Goal: Information Seeking & Learning: Learn about a topic

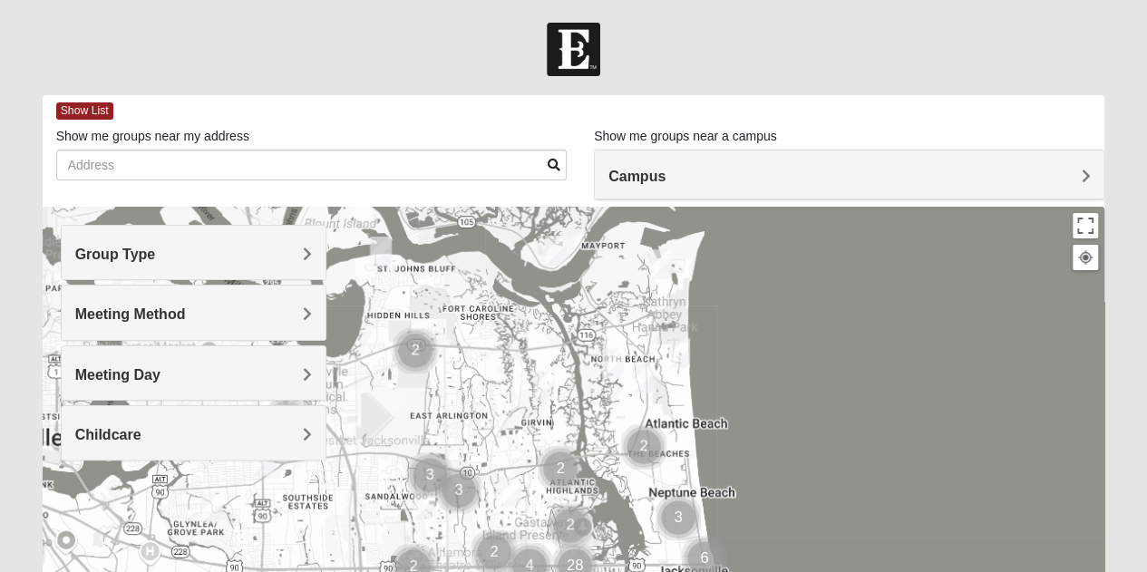
click at [1057, 180] on h4 "Campus" at bounding box center [850, 176] width 482 height 17
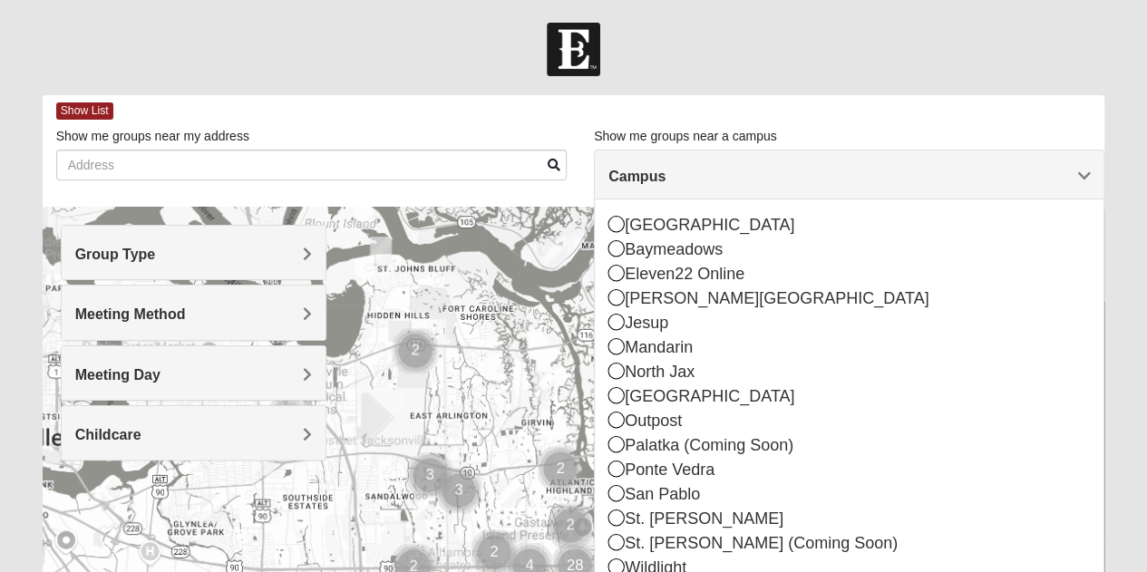
click at [615, 540] on icon at bounding box center [617, 542] width 16 height 16
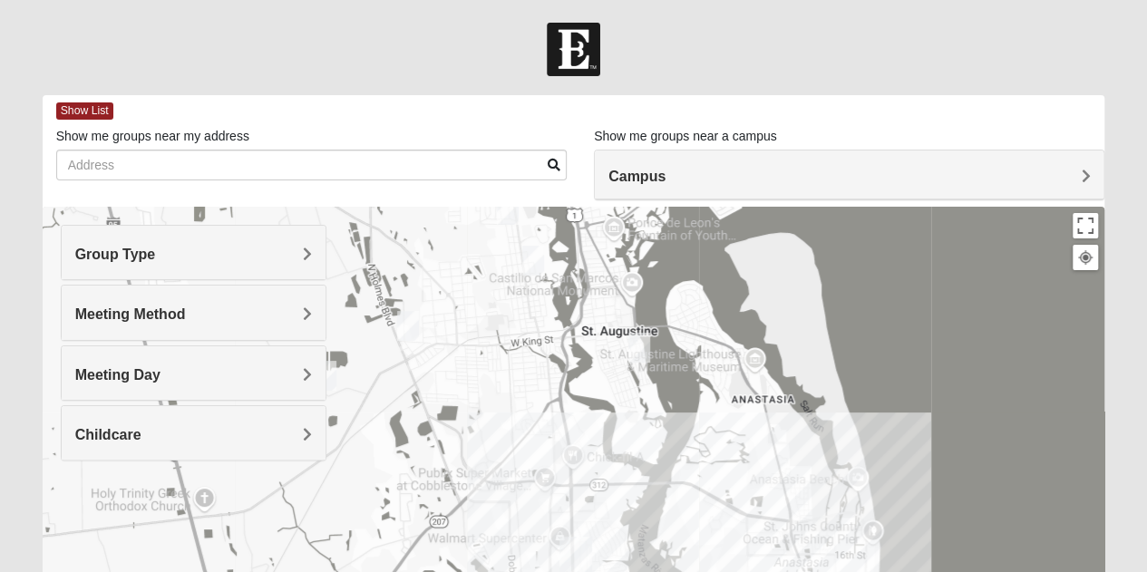
click at [1059, 184] on h4 "Campus" at bounding box center [850, 176] width 482 height 17
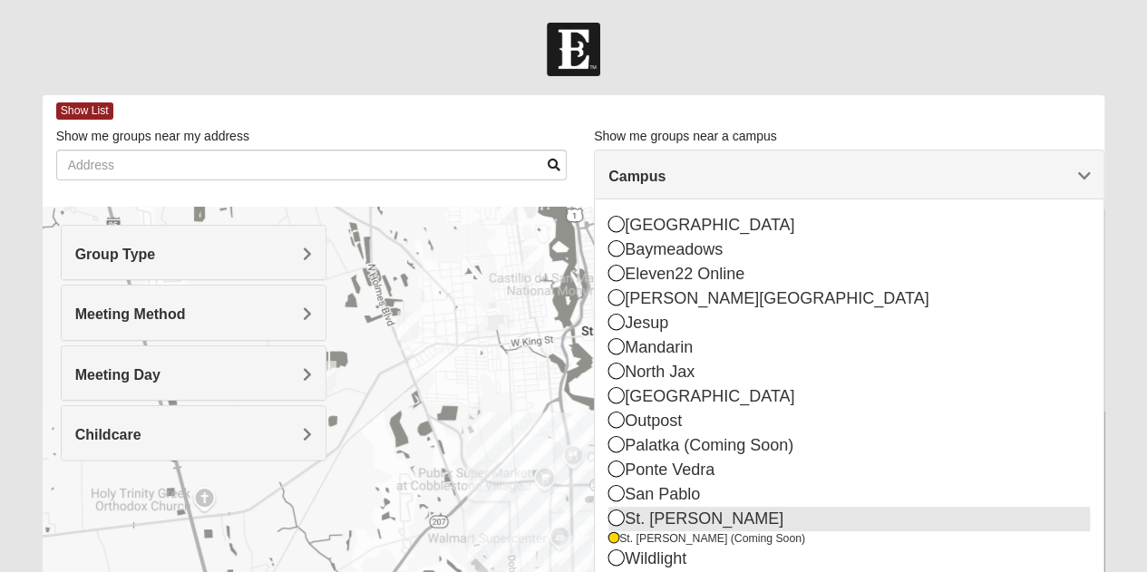
click at [613, 519] on icon at bounding box center [617, 518] width 16 height 16
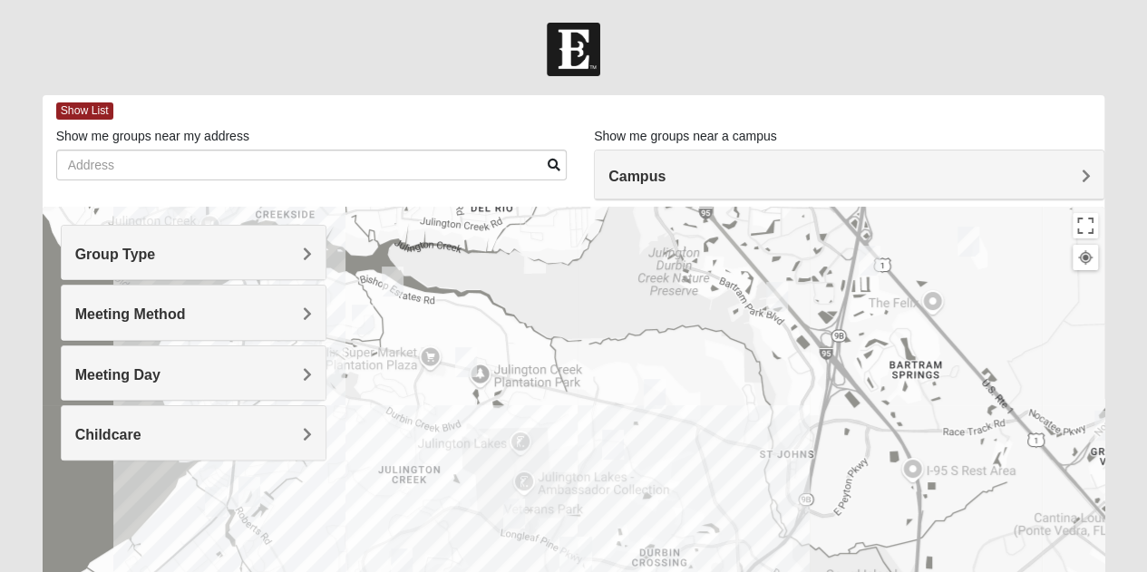
click at [316, 261] on div "Group Type" at bounding box center [194, 253] width 264 height 54
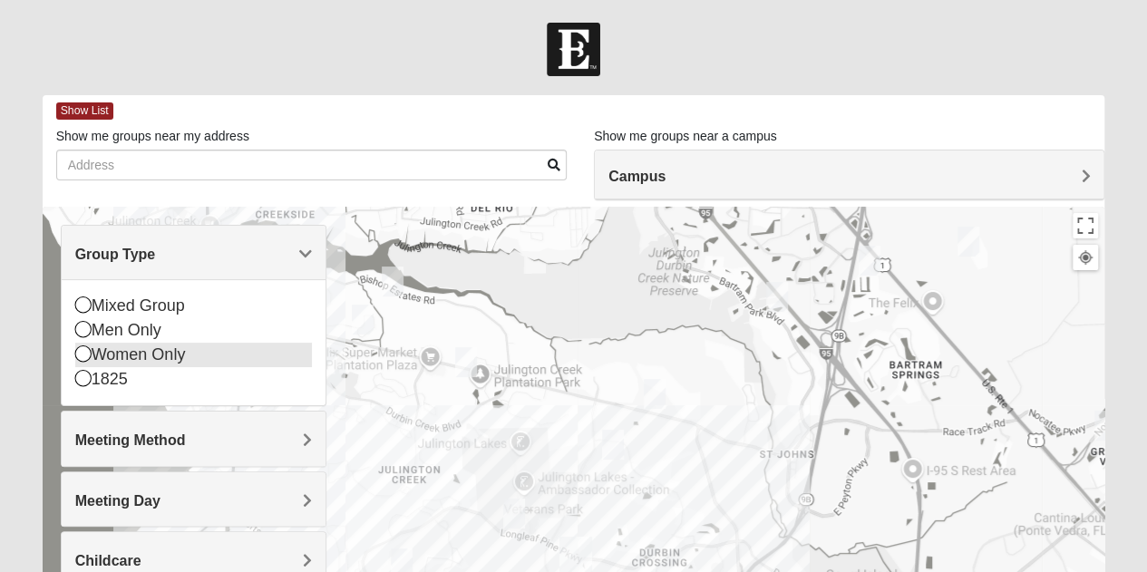
click at [89, 350] on icon at bounding box center [83, 354] width 16 height 16
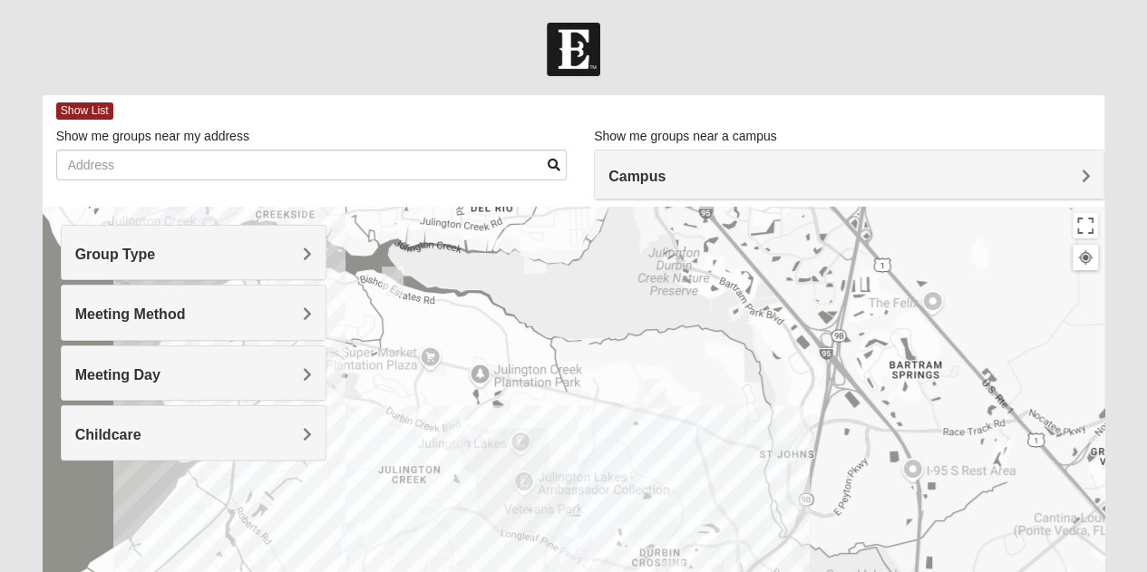
click at [186, 310] on span "Meeting Method" at bounding box center [130, 314] width 111 height 15
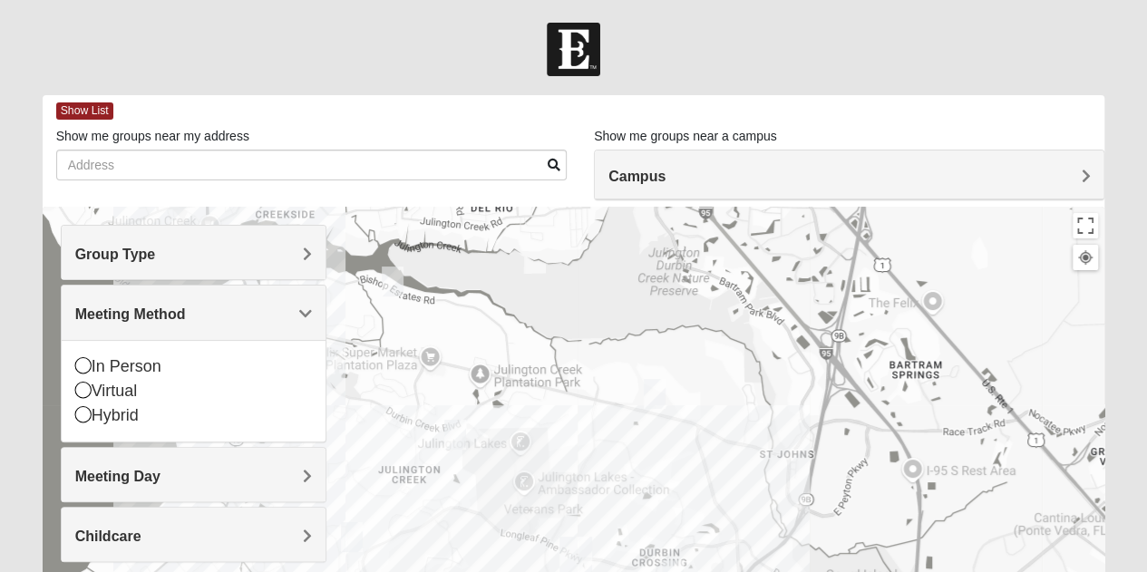
click at [88, 362] on icon at bounding box center [83, 365] width 16 height 16
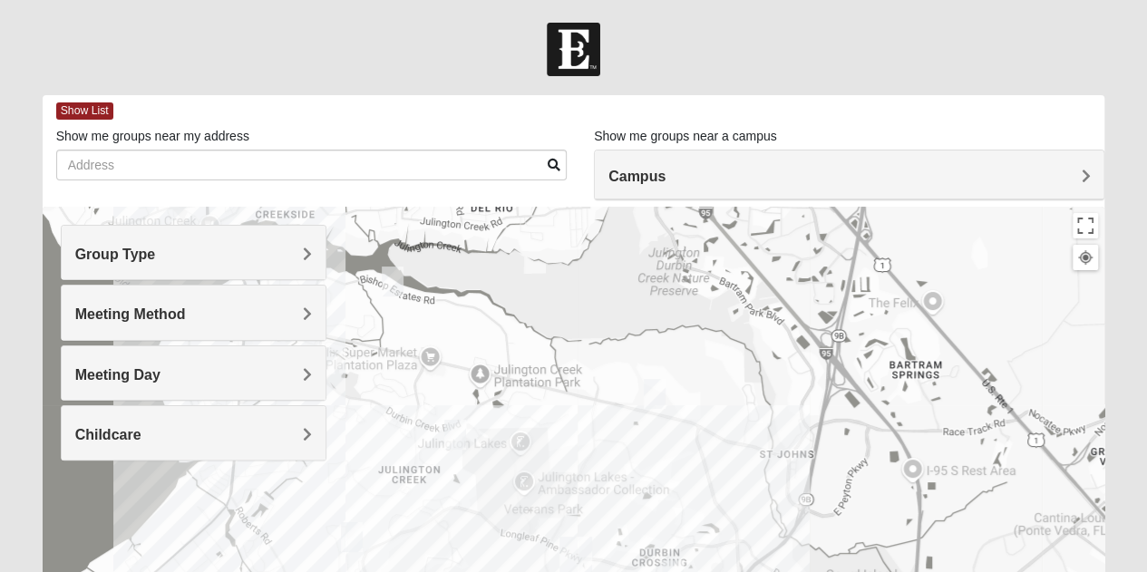
click at [141, 433] on span "Childcare" at bounding box center [108, 434] width 66 height 15
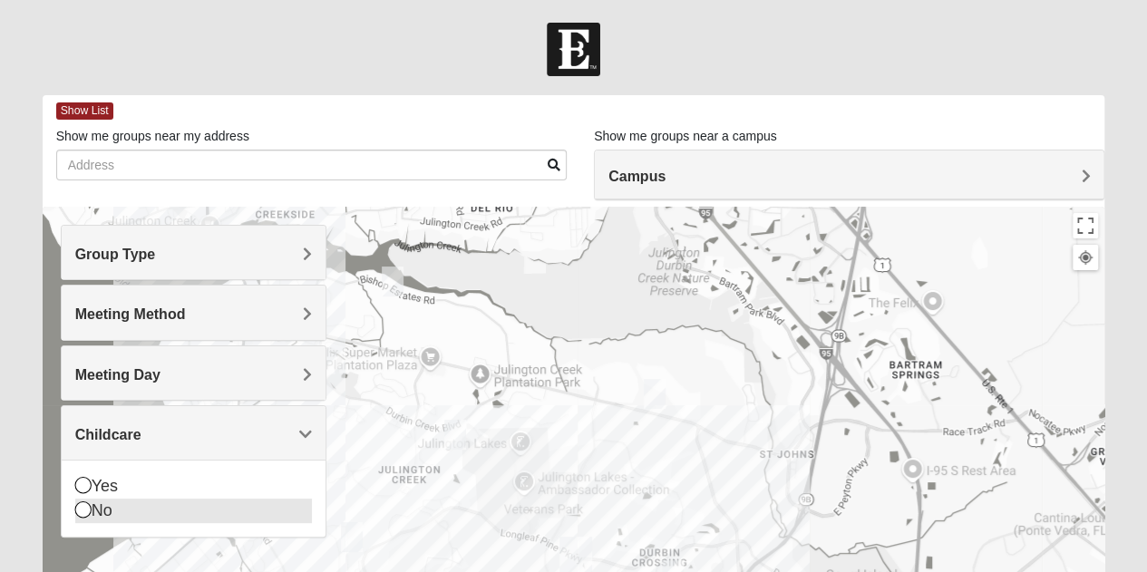
click at [83, 510] on icon at bounding box center [83, 510] width 16 height 16
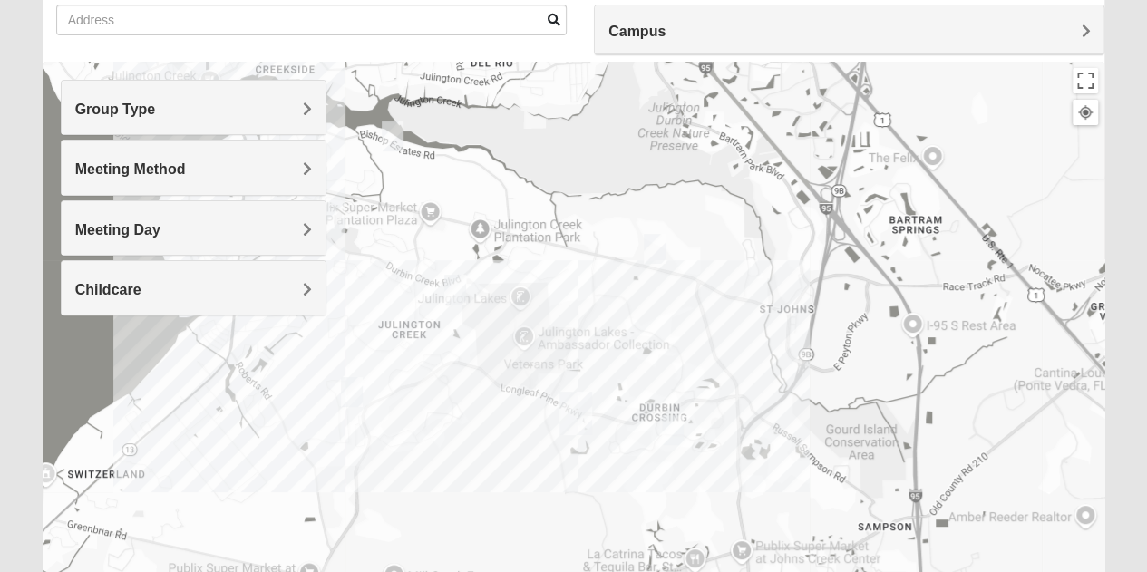
scroll to position [129, 0]
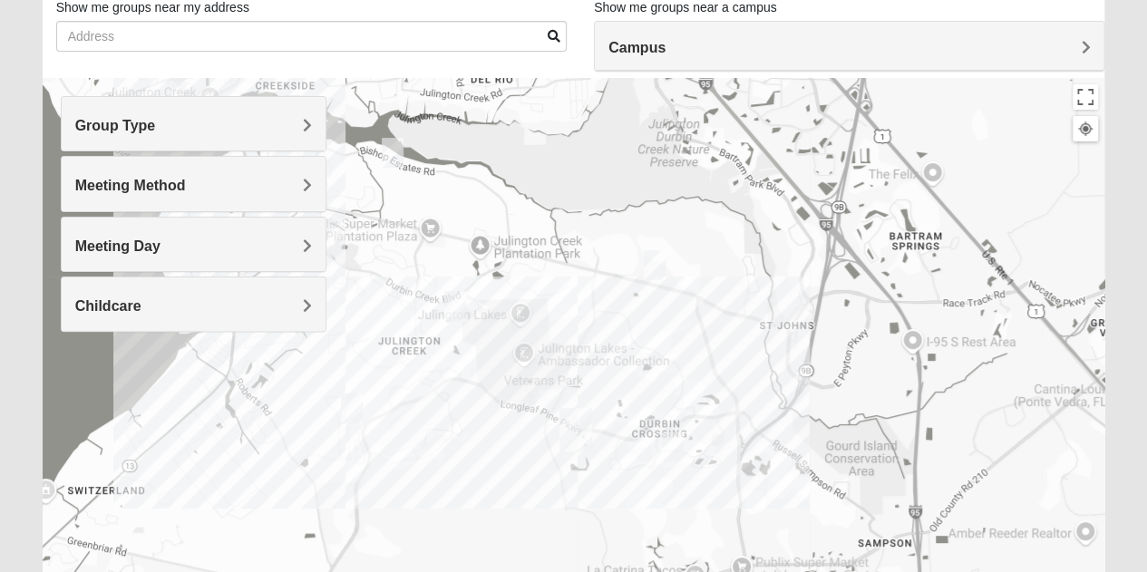
click at [395, 157] on img "Womens Rippa 32259" at bounding box center [393, 153] width 36 height 44
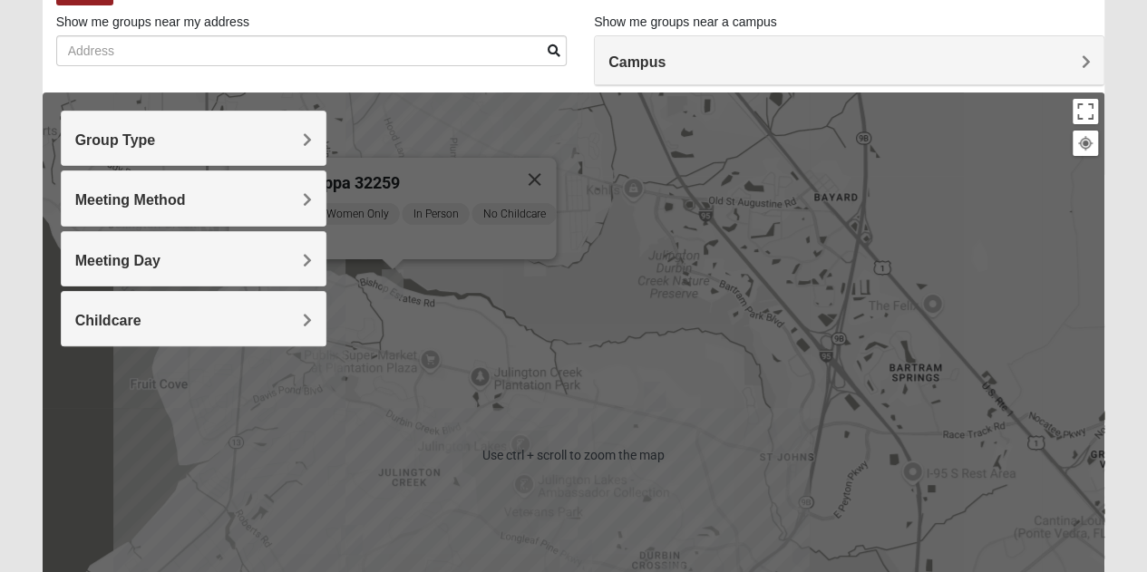
scroll to position [93, 0]
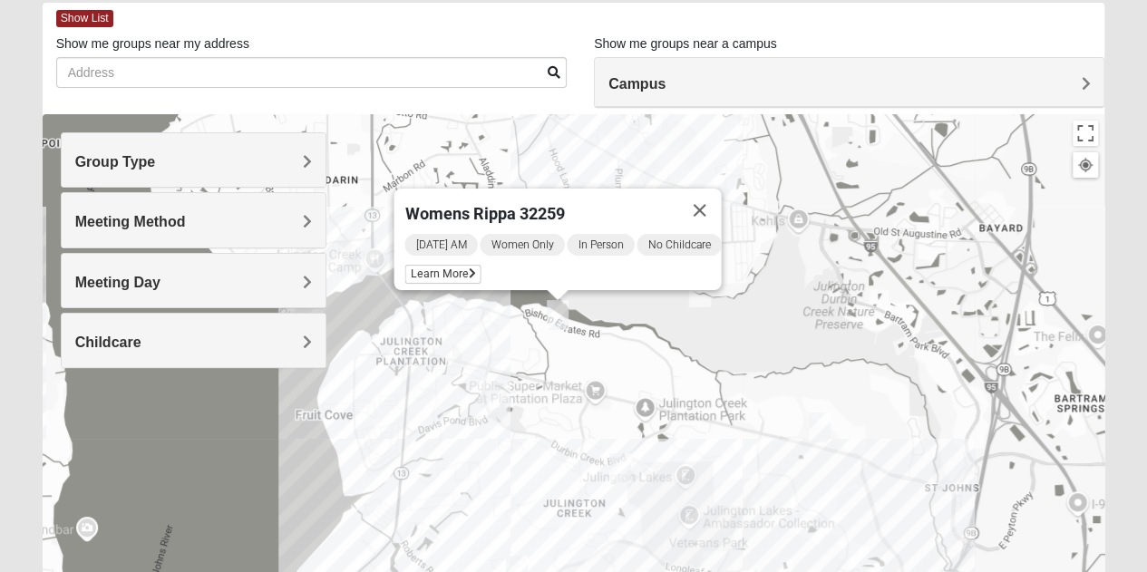
drag, startPoint x: 469, startPoint y: 368, endPoint x: 634, endPoint y: 367, distance: 165.1
click at [634, 367] on div "Womens Rippa 32259 [DATE] AM Women Only In Person No Childcare Learn More" at bounding box center [574, 477] width 1063 height 726
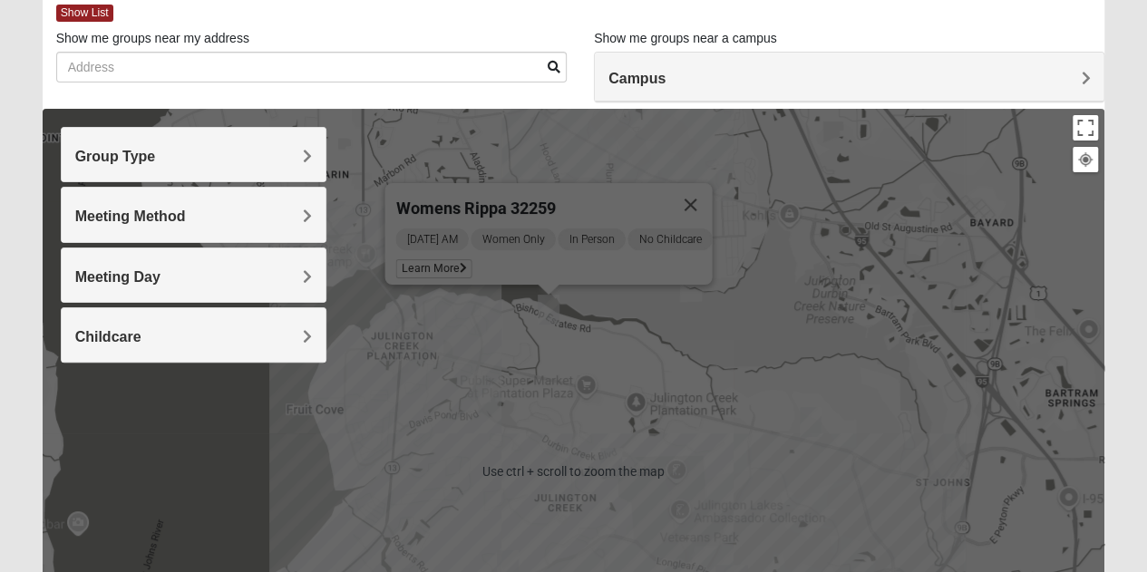
scroll to position [98, 0]
click at [703, 186] on button "Close" at bounding box center [690, 205] width 44 height 44
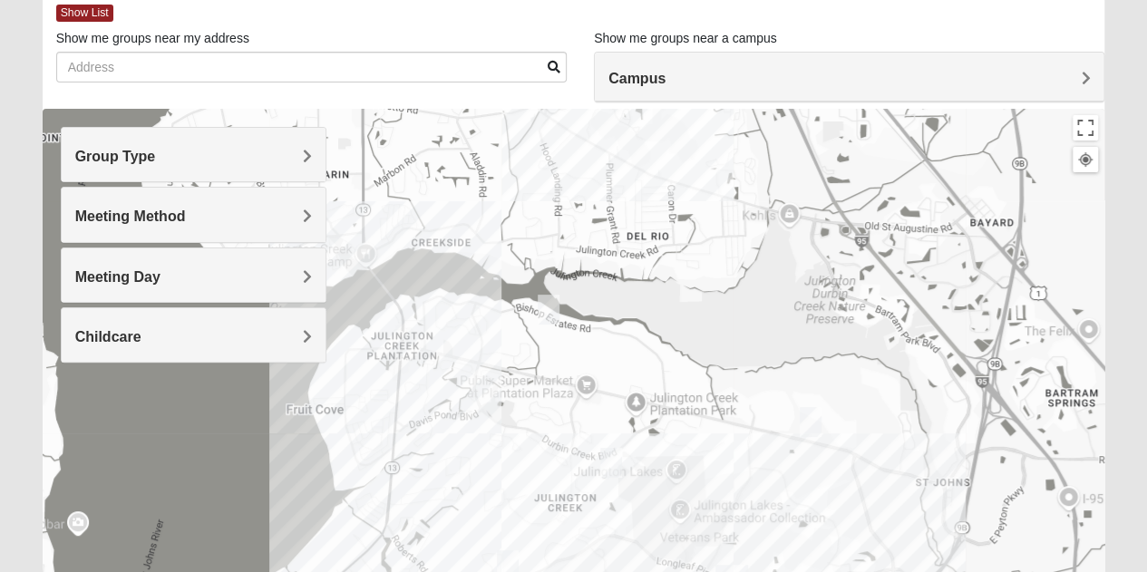
click at [610, 473] on img "Womens Iliff 32259" at bounding box center [611, 463] width 36 height 44
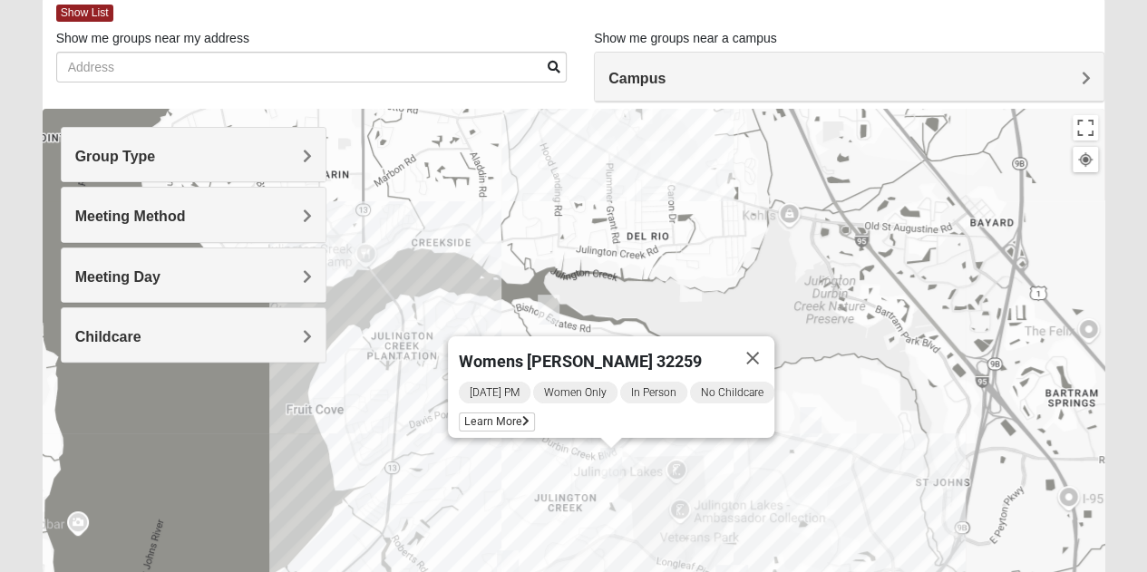
click at [811, 422] on img "Womens Urbanski 32259" at bounding box center [811, 422] width 36 height 44
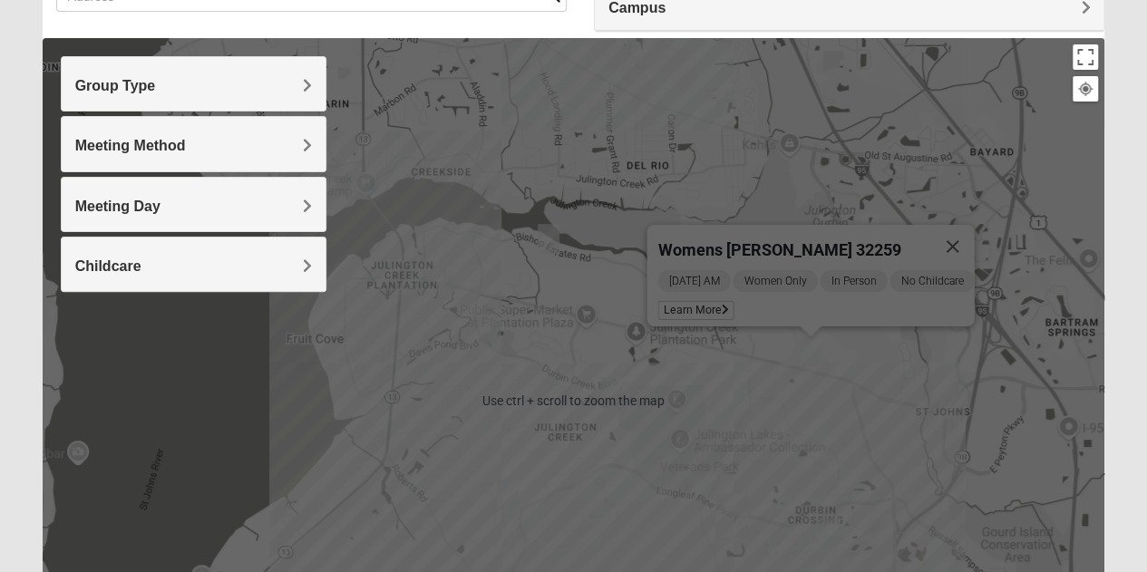
scroll to position [169, 0]
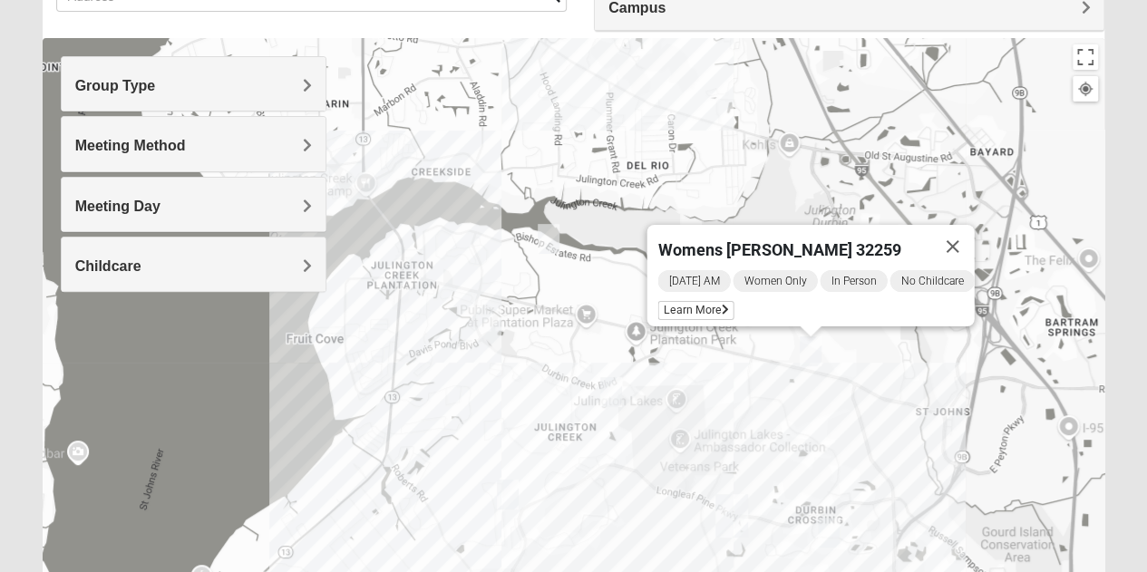
click at [609, 389] on img "Womens Iliff 32259" at bounding box center [611, 392] width 36 height 44
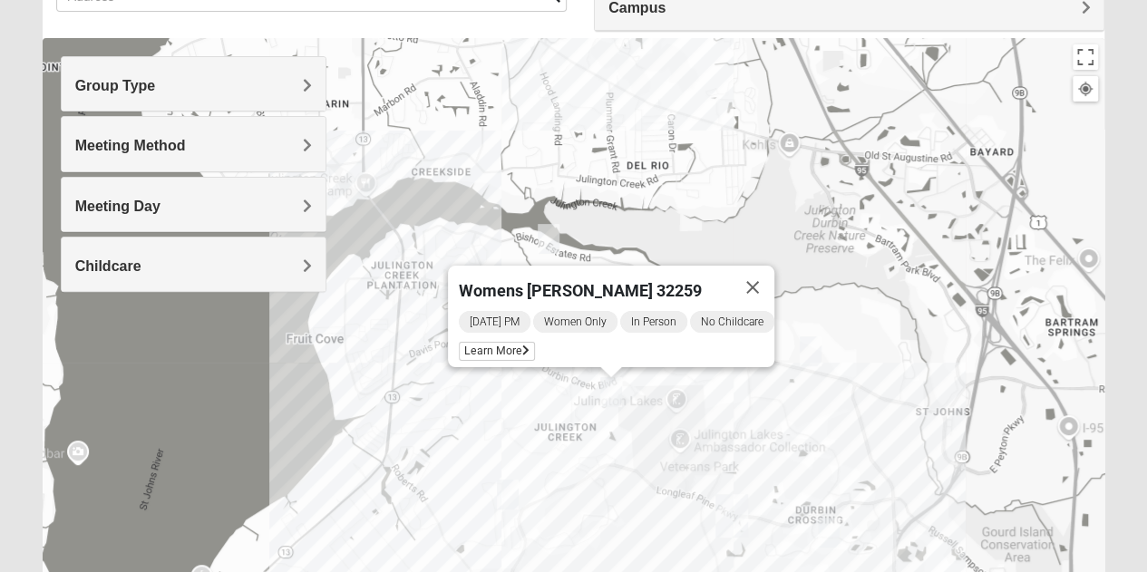
click at [507, 502] on img "Womens Crane 32259" at bounding box center [508, 494] width 36 height 44
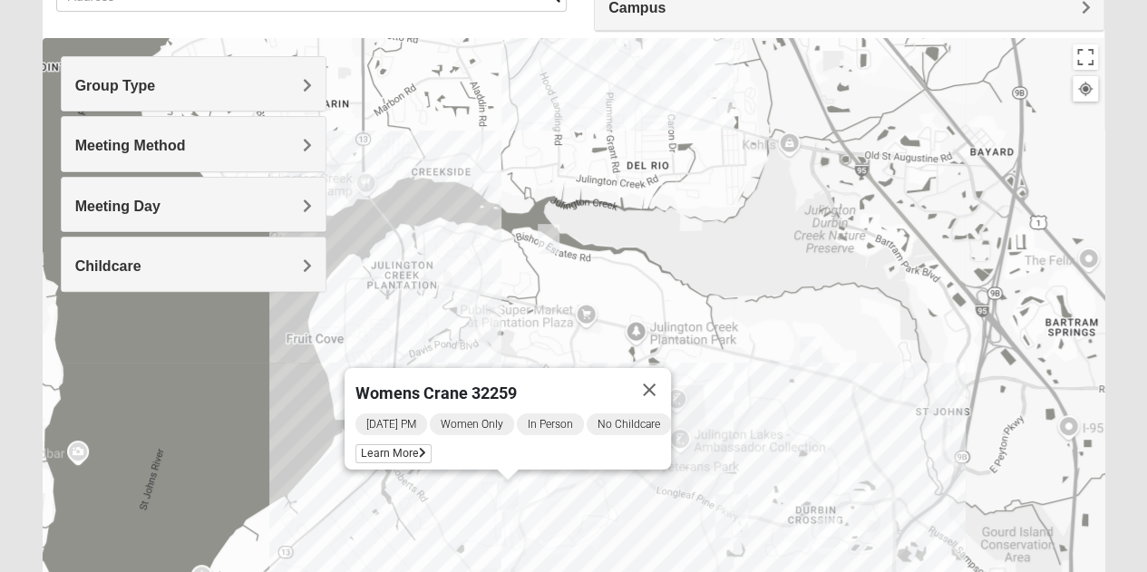
click at [822, 532] on img "Womens Pline 32259" at bounding box center [829, 533] width 36 height 44
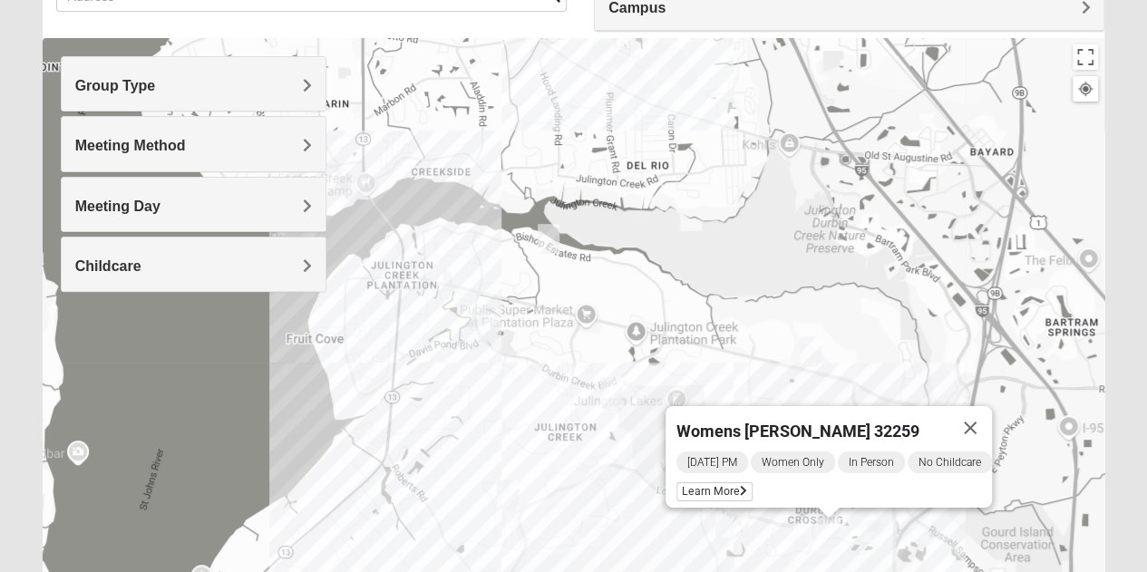
click at [506, 500] on img "Womens Crane 32259" at bounding box center [508, 494] width 36 height 44
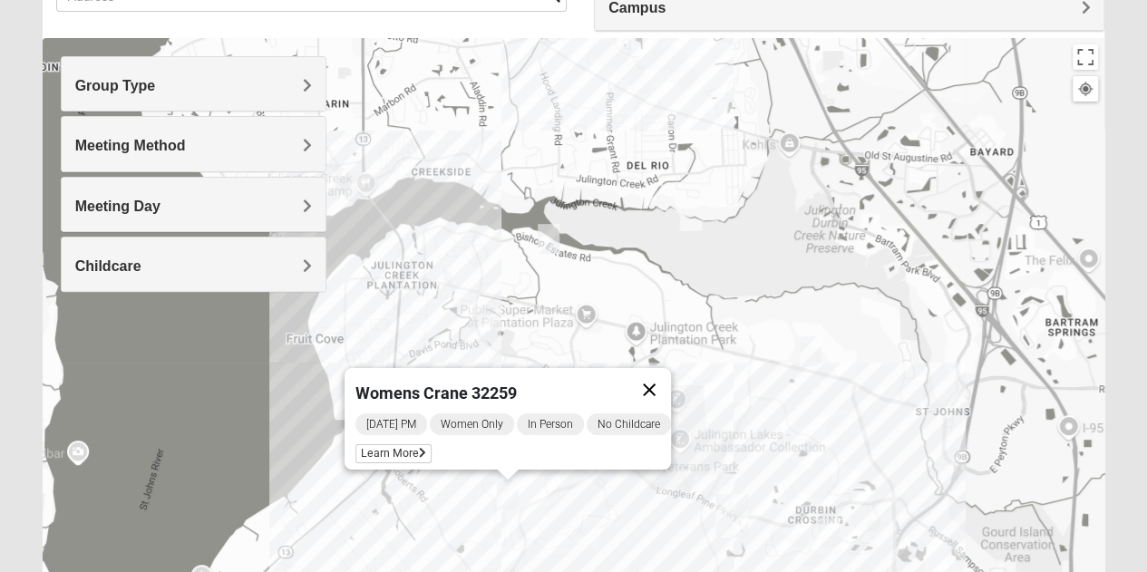
click at [660, 379] on button "Close" at bounding box center [650, 390] width 44 height 44
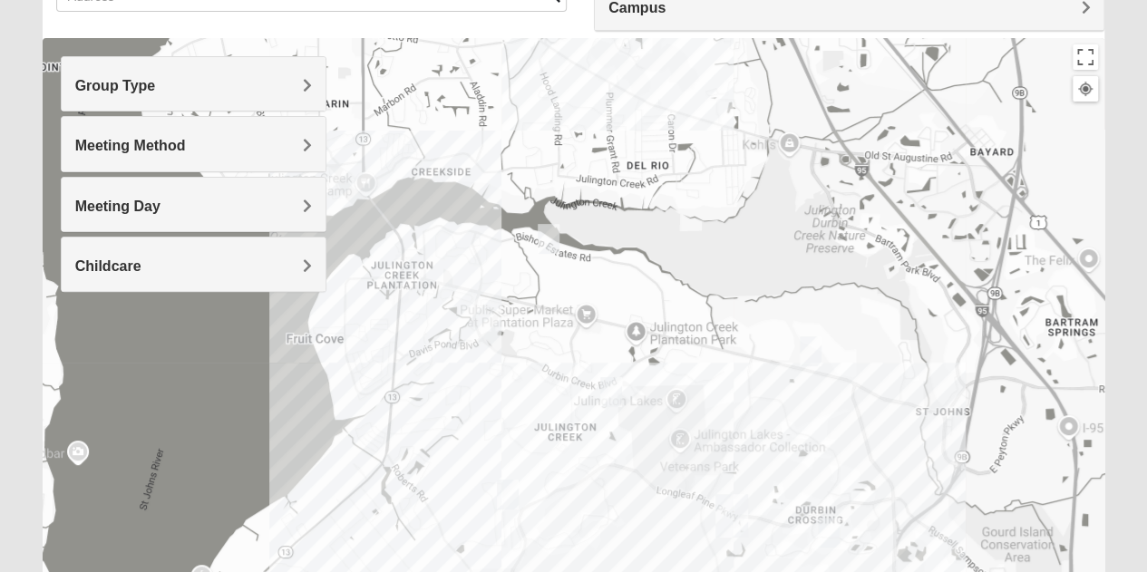
click at [605, 393] on img "Womens Iliff 32259" at bounding box center [611, 392] width 36 height 44
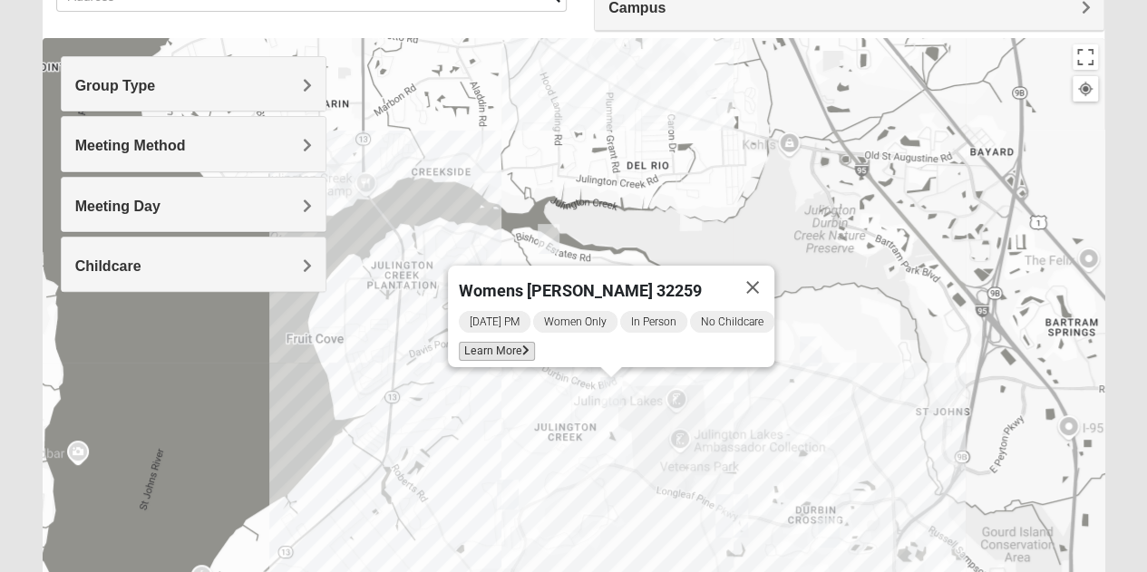
click at [522, 346] on icon at bounding box center [525, 351] width 7 height 11
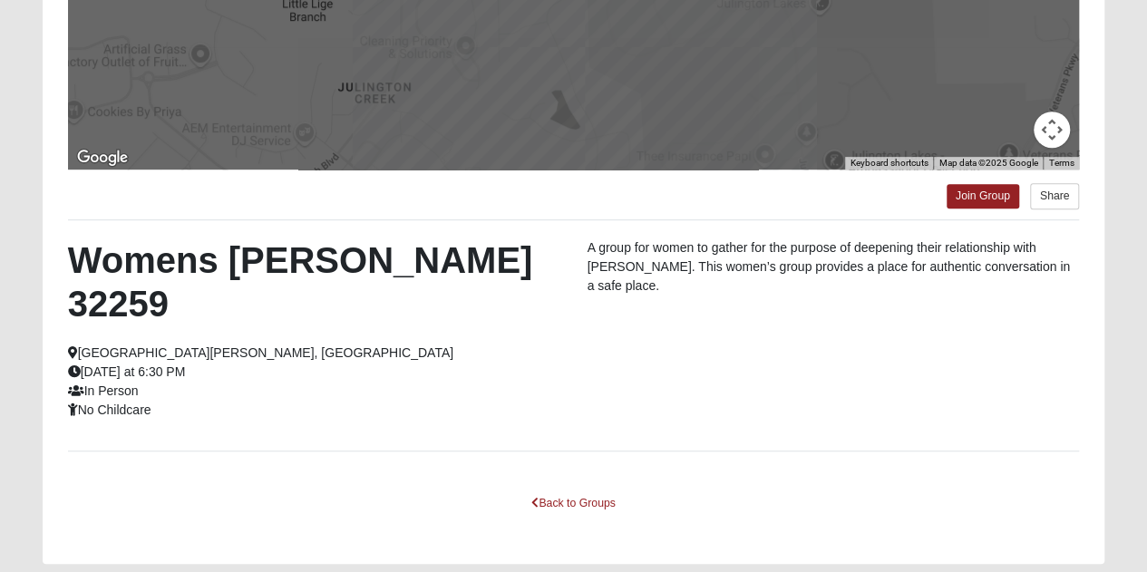
scroll to position [403, 0]
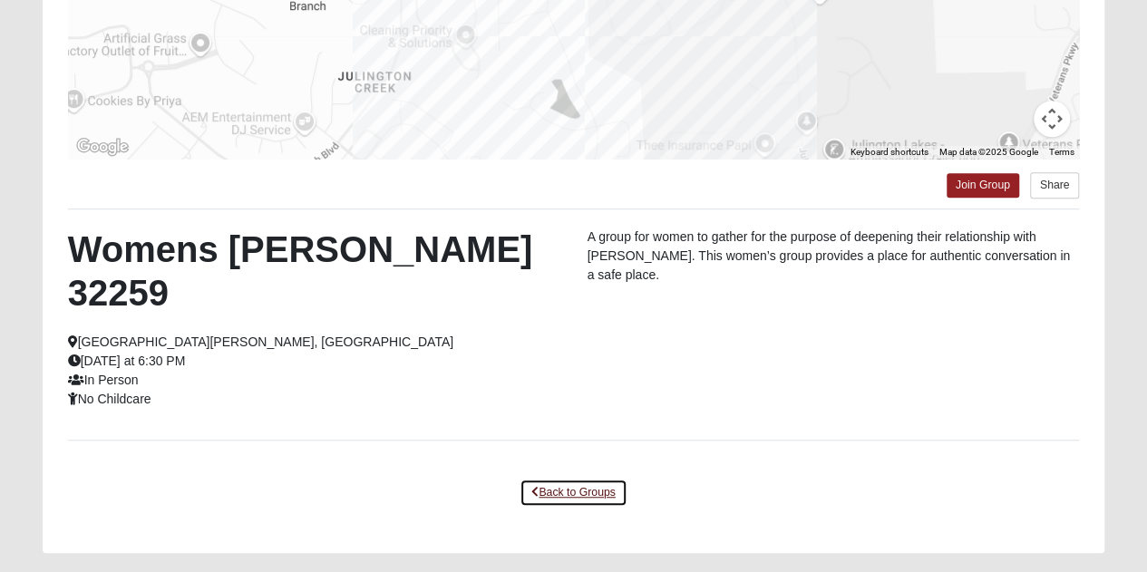
click at [564, 479] on link "Back to Groups" at bounding box center [573, 493] width 107 height 28
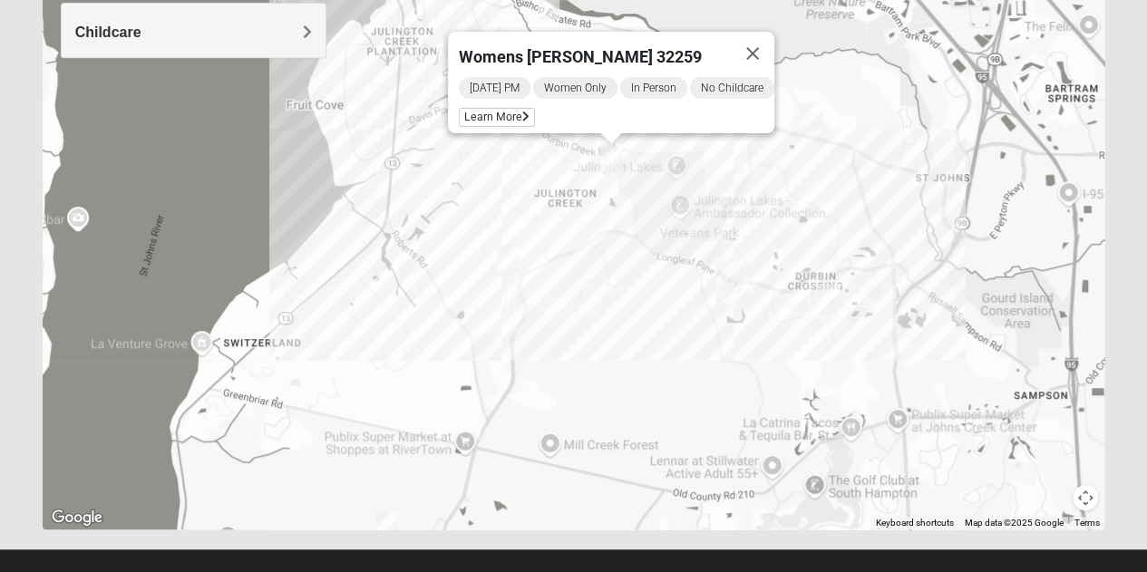
click at [564, 453] on div "Womens [PERSON_NAME] 32259 [DATE] PM Women Only In Person No Childcare Learn Mo…" at bounding box center [574, 167] width 1063 height 726
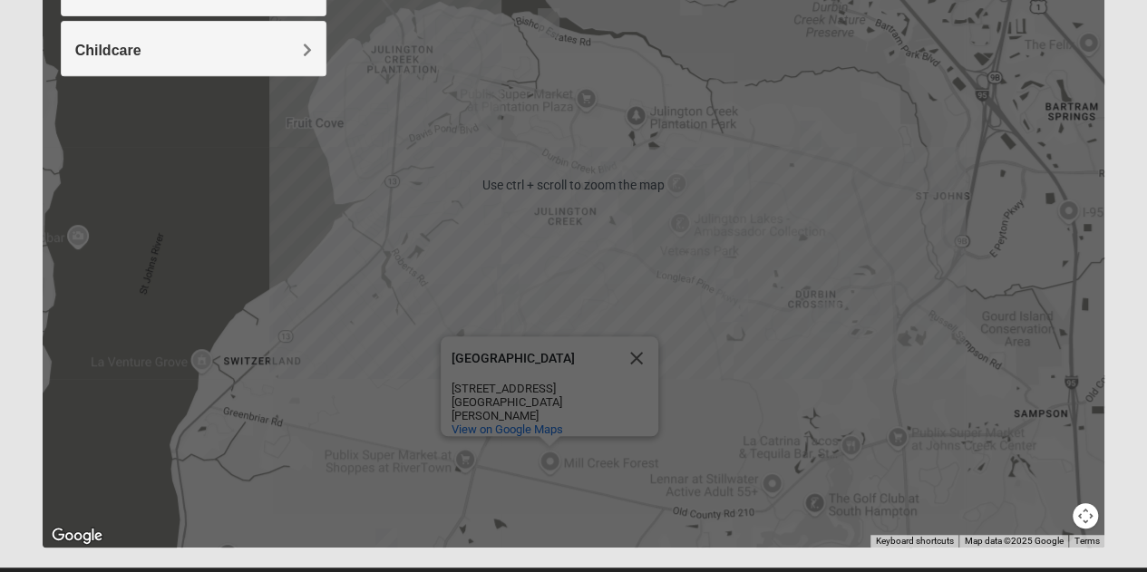
scroll to position [384, 0]
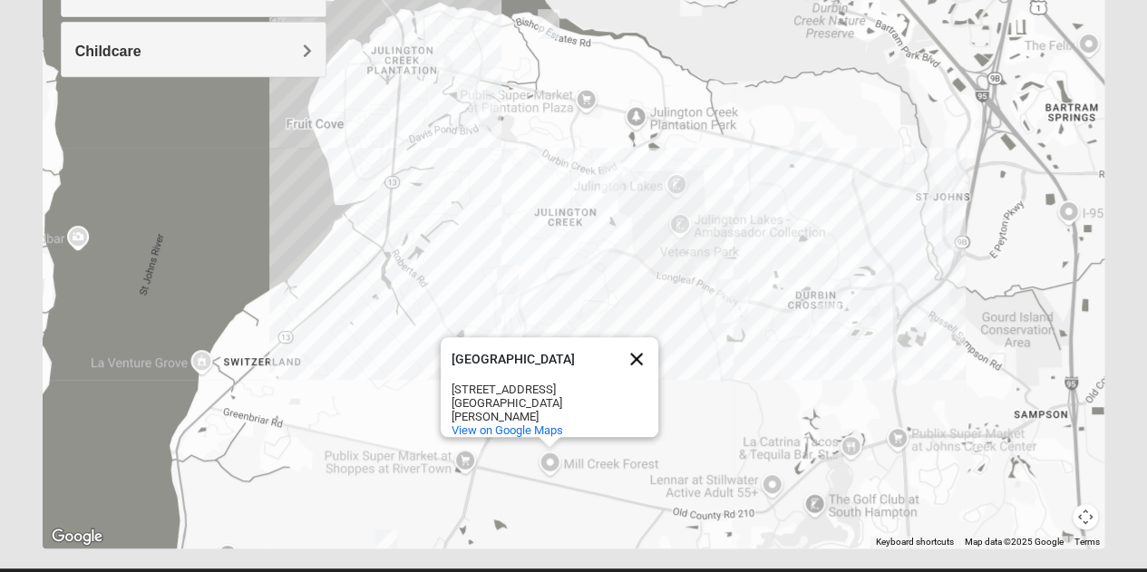
click at [639, 356] on button "Close" at bounding box center [637, 359] width 44 height 44
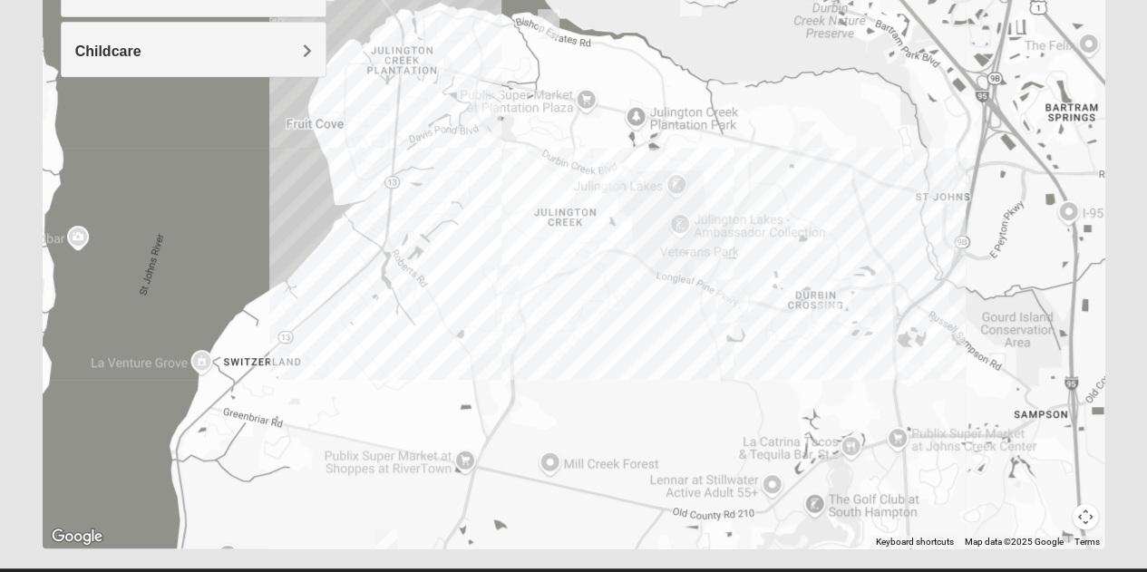
click at [379, 540] on img "Womens Caro 32259" at bounding box center [386, 544] width 36 height 44
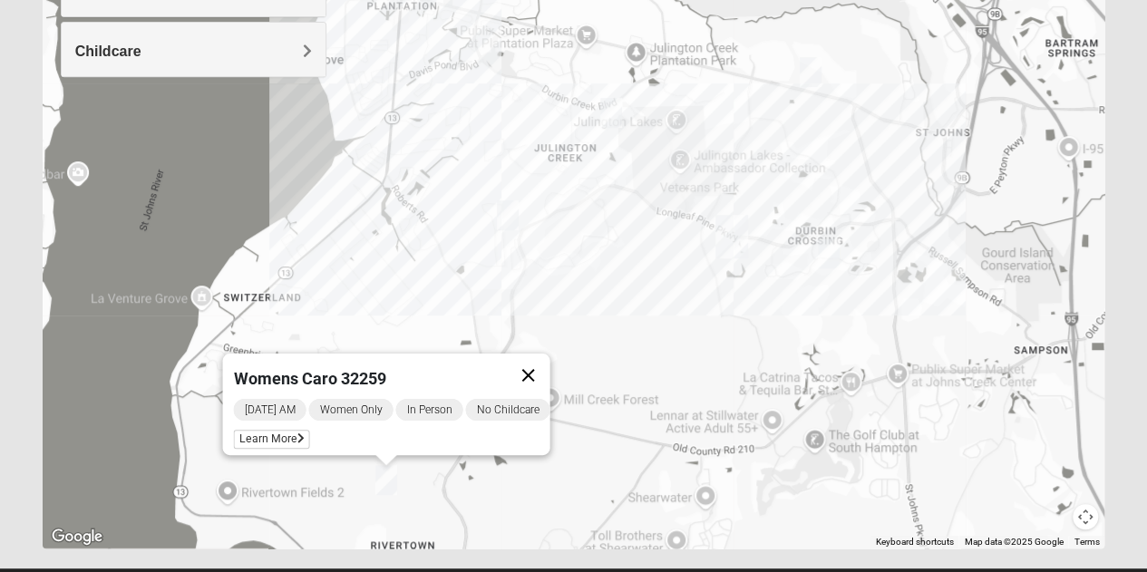
click at [535, 364] on button "Close" at bounding box center [528, 376] width 44 height 44
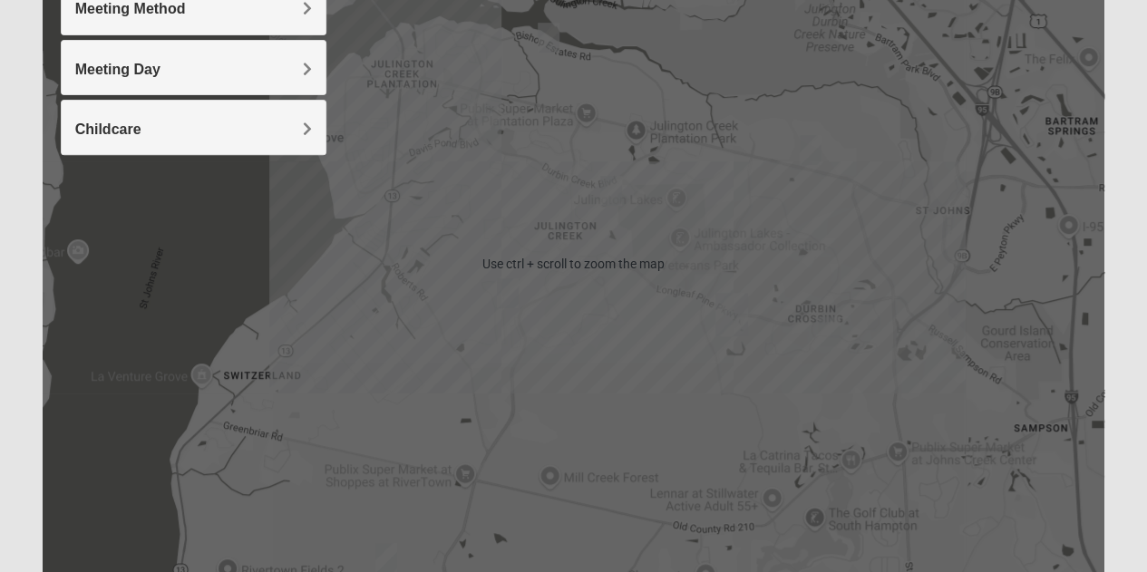
scroll to position [293, 0]
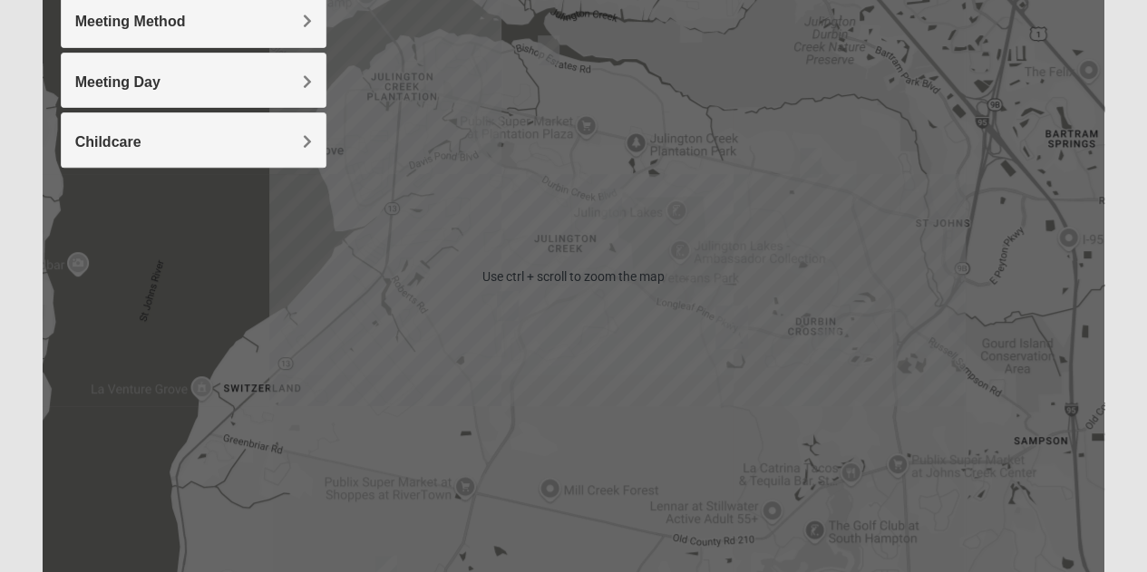
click at [619, 375] on div "To navigate, press the arrow keys." at bounding box center [574, 277] width 1063 height 726
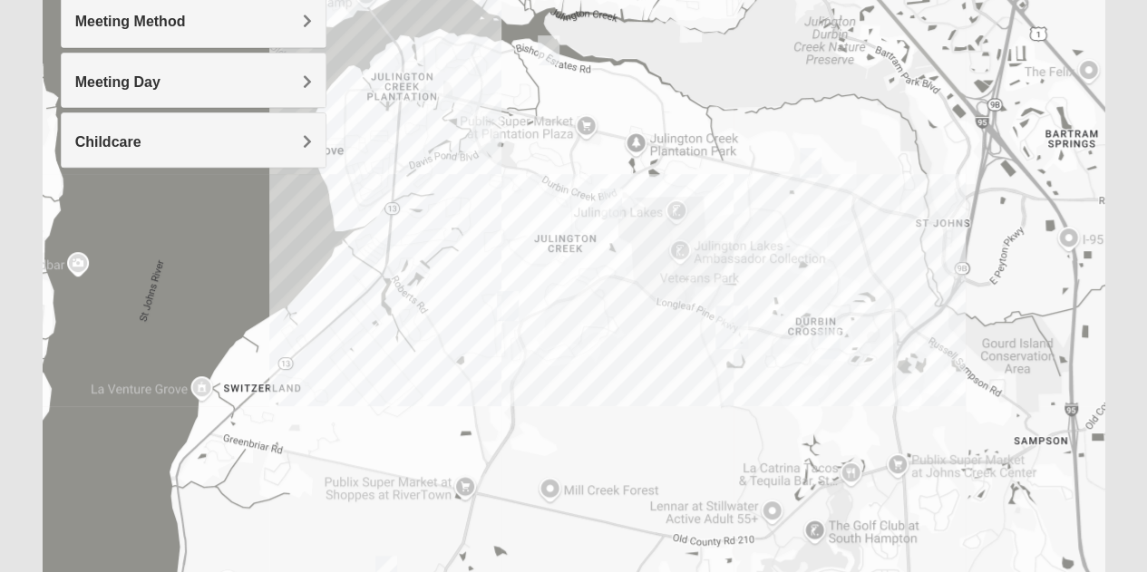
click at [815, 167] on img "Womens Urbanski 32259" at bounding box center [811, 163] width 36 height 44
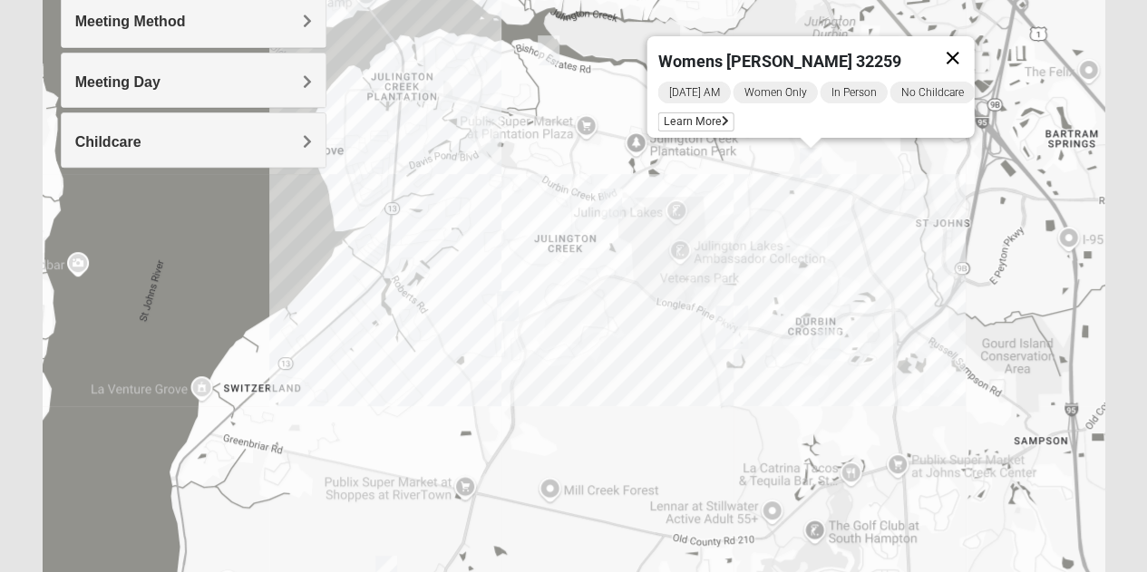
click at [958, 44] on button "Close" at bounding box center [952, 58] width 44 height 44
